Goal: Check status: Check status

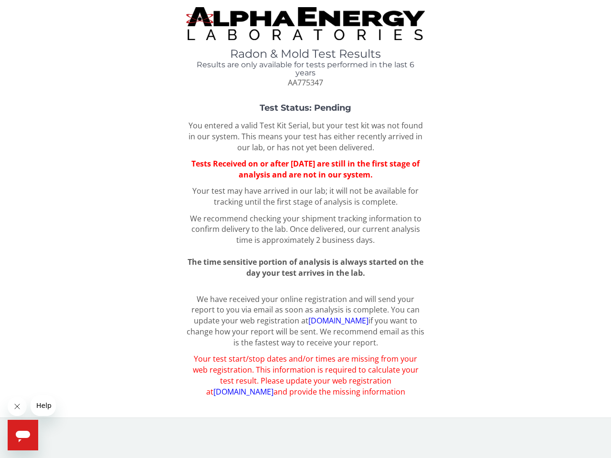
click at [17, 407] on icon "Close message from company" at bounding box center [17, 407] width 5 height 5
click at [43, 406] on div "Radon & Mold Test Results Results are only available for tests performed in the…" at bounding box center [305, 209] width 611 height 418
click at [23, 436] on icon "Open messaging window" at bounding box center [23, 436] width 14 height 11
